Goal: Task Accomplishment & Management: Manage account settings

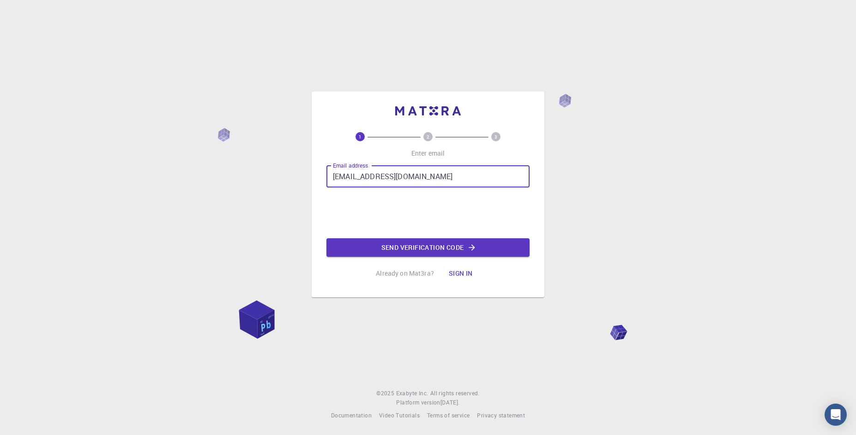
click at [384, 175] on input "[EMAIL_ADDRESS][DOMAIN_NAME]" at bounding box center [427, 176] width 203 height 22
type input "[EMAIL_ADDRESS][DOMAIN_NAME]"
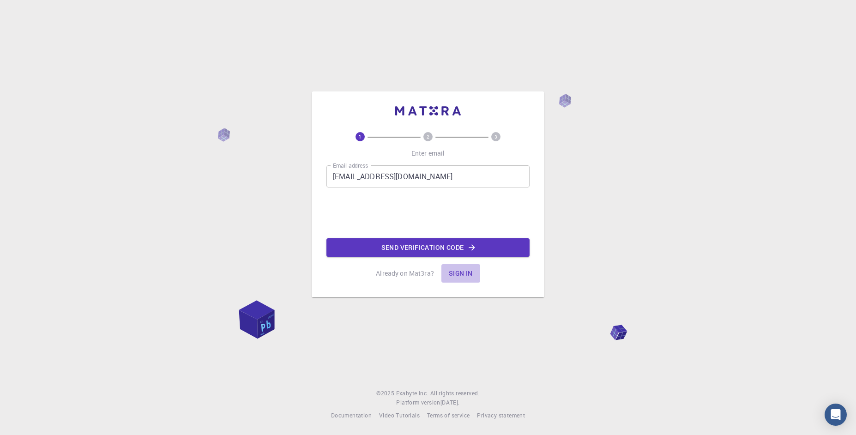
click at [456, 272] on button "Sign in" at bounding box center [460, 273] width 39 height 18
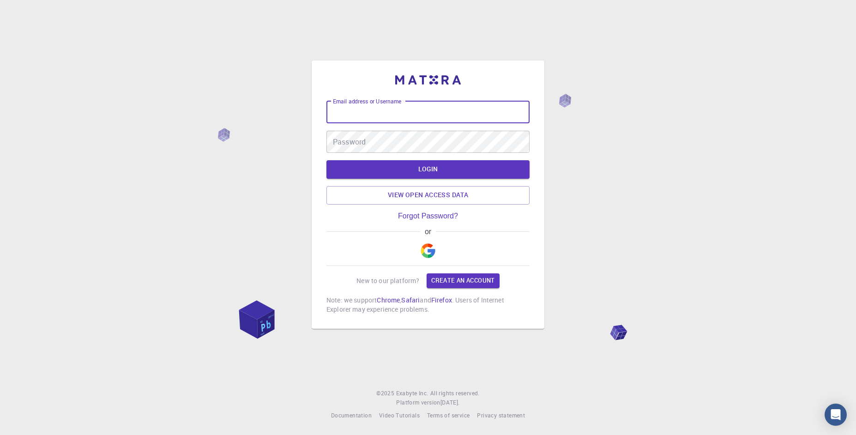
click at [359, 122] on input "Email address or Username" at bounding box center [427, 112] width 203 height 22
type input "mu"
click at [431, 243] on img "button" at bounding box center [427, 250] width 15 height 15
click at [382, 307] on p "Note: we support Chrome , Safari and Firefox . Users of Internet Explorer may e…" at bounding box center [427, 304] width 203 height 18
click at [430, 249] on img "button" at bounding box center [427, 250] width 15 height 15
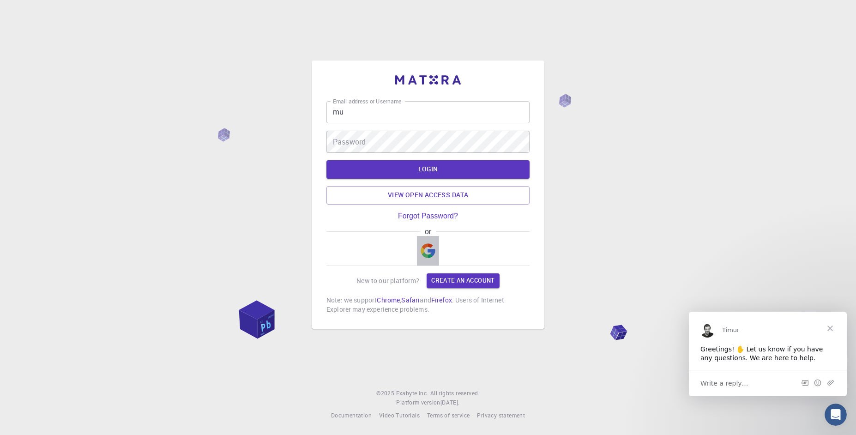
click at [429, 252] on img "button" at bounding box center [427, 250] width 15 height 15
